Goal: Register for event/course

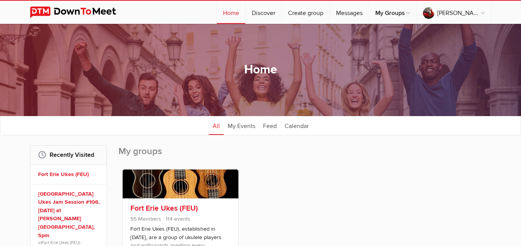
click at [193, 177] on link at bounding box center [181, 184] width 116 height 29
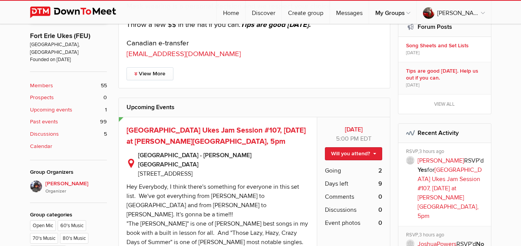
scroll to position [269, 0]
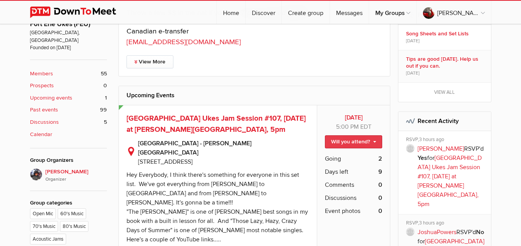
click at [346, 141] on link "Will you attend?" at bounding box center [353, 141] width 57 height 13
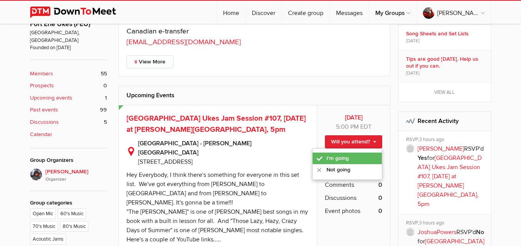
click at [344, 154] on link "I'm going" at bounding box center [347, 159] width 69 height 12
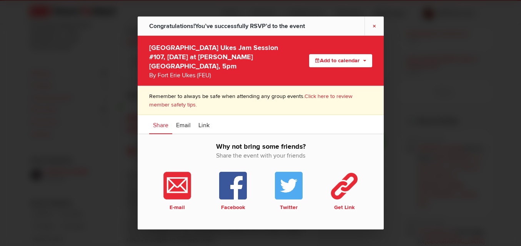
click at [375, 27] on link "×" at bounding box center [374, 26] width 19 height 19
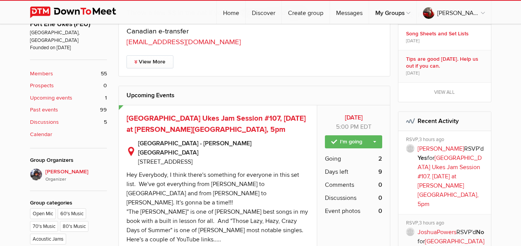
click at [336, 158] on span "Going" at bounding box center [333, 158] width 16 height 9
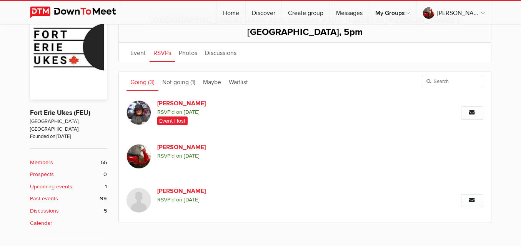
scroll to position [77, 0]
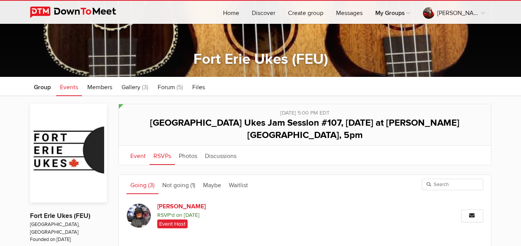
click at [140, 146] on link "Event" at bounding box center [138, 155] width 23 height 19
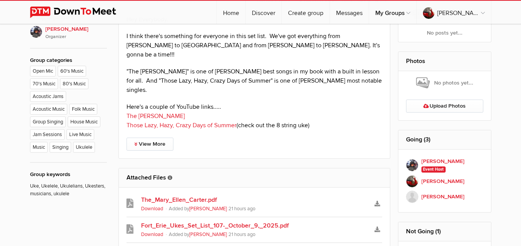
scroll to position [424, 0]
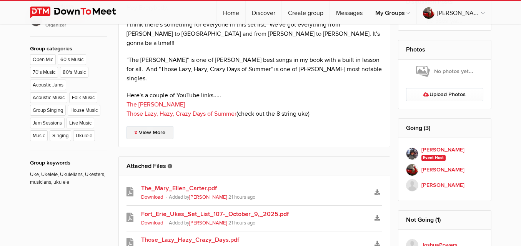
click at [144, 126] on link "View More" at bounding box center [150, 132] width 47 height 13
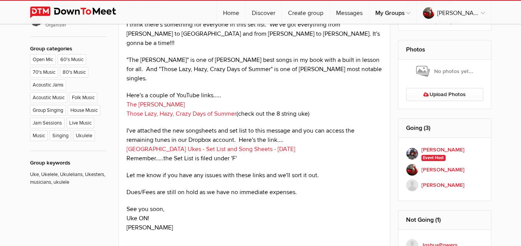
click at [224, 145] on link "[GEOGRAPHIC_DATA] Ukes - Set List and Song Sheets - [DATE]" at bounding box center [211, 149] width 169 height 8
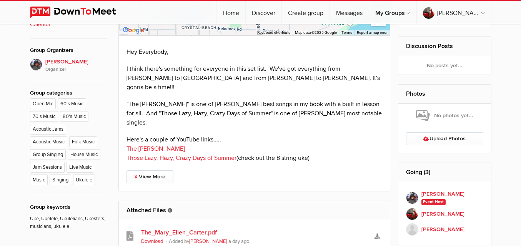
scroll to position [418, 0]
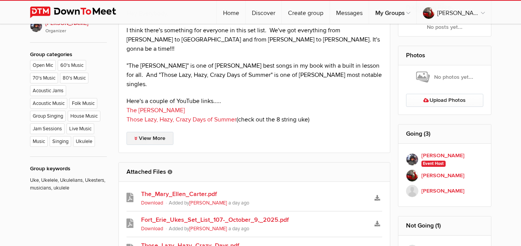
click at [152, 132] on link "View More" at bounding box center [150, 138] width 47 height 13
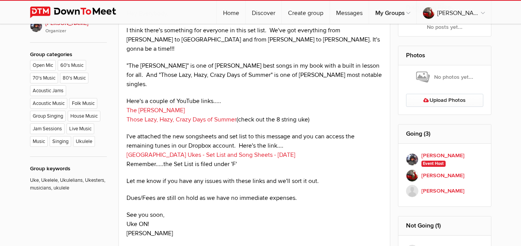
click at [211, 151] on link "[GEOGRAPHIC_DATA] Ukes - Set List and Song Sheets - [DATE]" at bounding box center [211, 155] width 169 height 8
